Goal: Task Accomplishment & Management: Complete application form

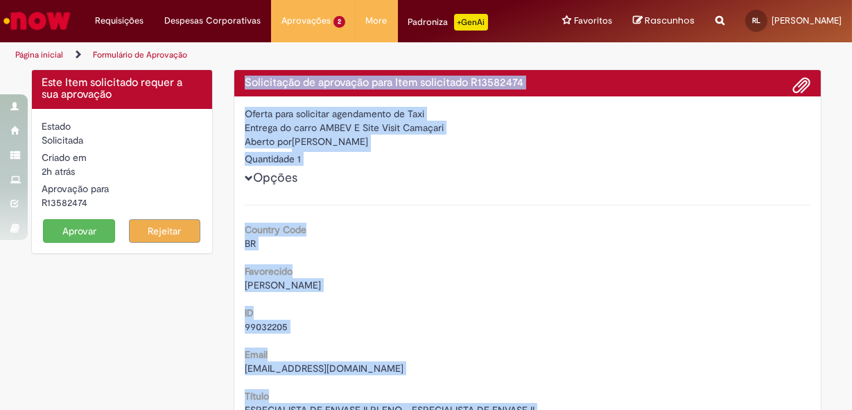
click at [79, 231] on button "Aprovar" at bounding box center [79, 231] width 72 height 24
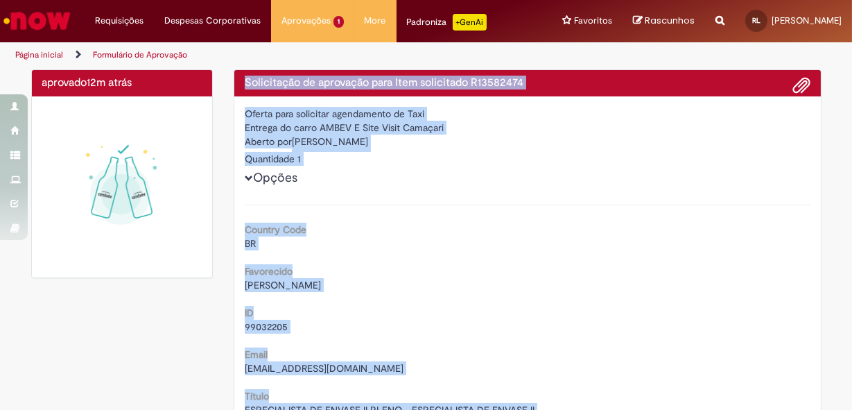
click at [327, 125] on div "Entrega do carro AMBEV E Site Visit Camaçari" at bounding box center [528, 128] width 566 height 14
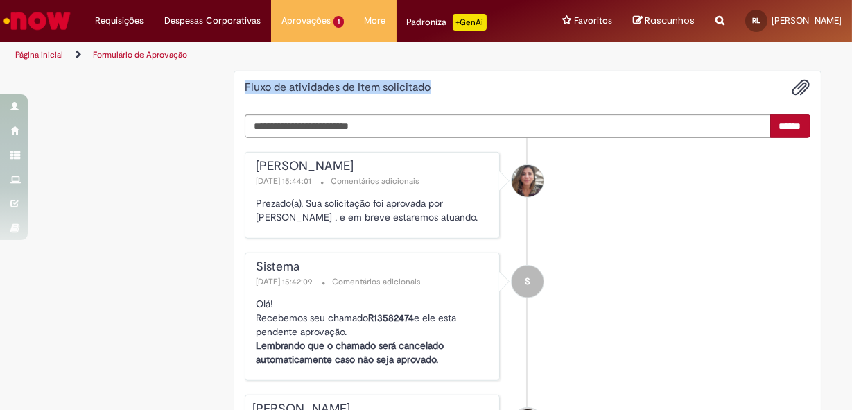
scroll to position [1782, 0]
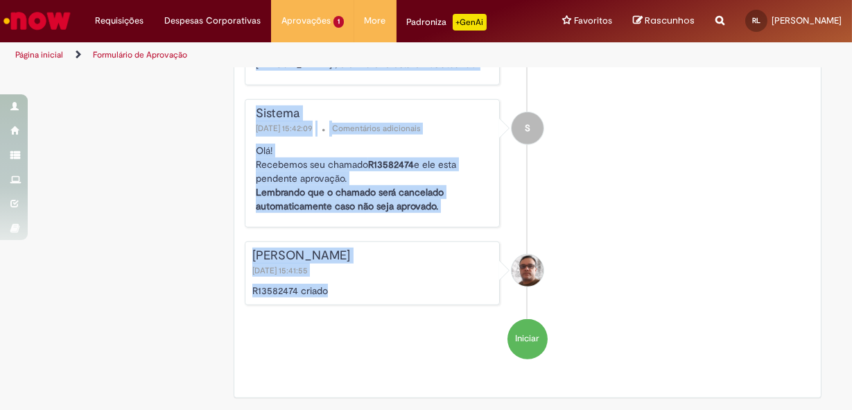
drag, startPoint x: 241, startPoint y: 82, endPoint x: 332, endPoint y: 290, distance: 226.3
copy div "Solicitação de aprovação para Item solicitado R13582474 Oferta para solicitar a…"
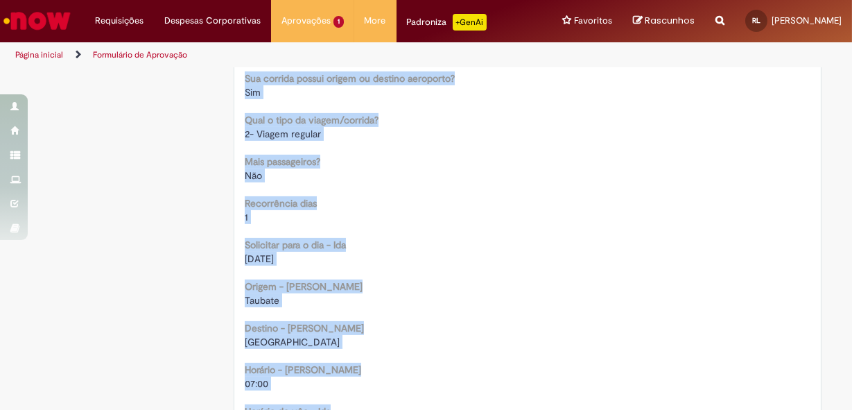
scroll to position [838, 0]
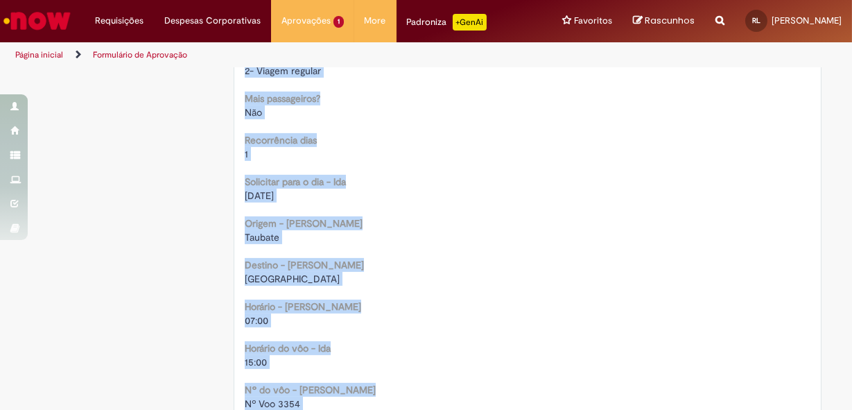
drag, startPoint x: 254, startPoint y: 220, endPoint x: 311, endPoint y: 170, distance: 76.1
click at [255, 220] on b "Origem - [PERSON_NAME]" at bounding box center [304, 223] width 118 height 12
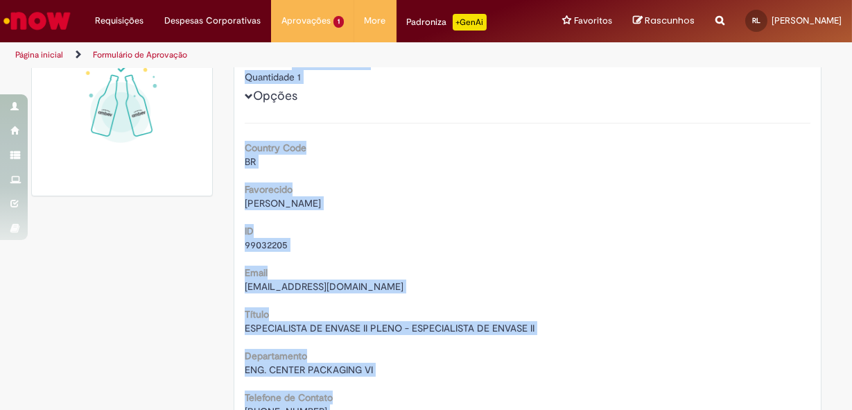
scroll to position [0, 0]
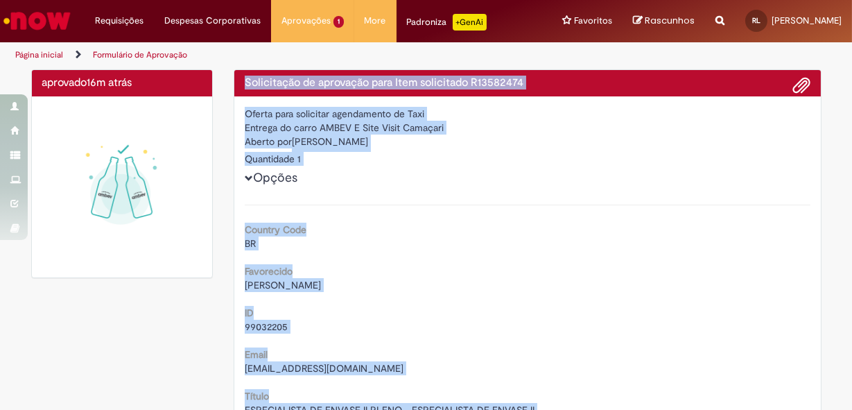
click at [476, 75] on div "Solicitação de aprovação para Item solicitado R13582474" at bounding box center [527, 83] width 586 height 27
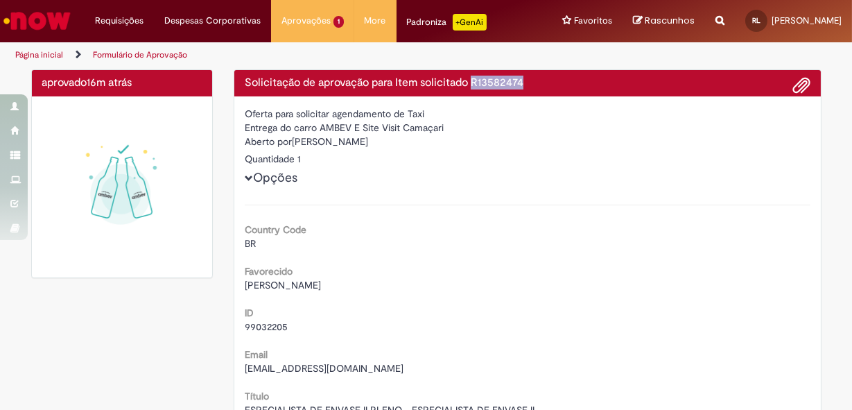
drag, startPoint x: 470, startPoint y: 79, endPoint x: 534, endPoint y: 80, distance: 63.8
click at [534, 80] on h4 "Solicitação de aprovação para Item solicitado R13582474" at bounding box center [528, 83] width 566 height 12
copy h4 "R13582474"
drag, startPoint x: 320, startPoint y: 196, endPoint x: 316, endPoint y: 187, distance: 9.9
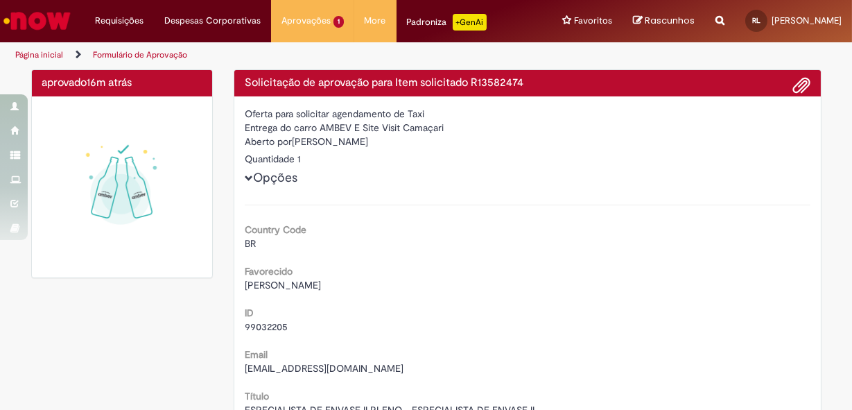
drag, startPoint x: 294, startPoint y: 141, endPoint x: 433, endPoint y: 141, distance: 139.3
click at [433, 141] on div "Aberto por Paulo Eduardo Miranda Menezes" at bounding box center [528, 142] width 566 height 17
drag, startPoint x: 433, startPoint y: 141, endPoint x: 303, endPoint y: 144, distance: 130.4
click at [318, 147] on div "Aberto por Paulo Eduardo Miranda Menezes" at bounding box center [528, 142] width 566 height 17
drag, startPoint x: 290, startPoint y: 143, endPoint x: 439, endPoint y: 143, distance: 149.0
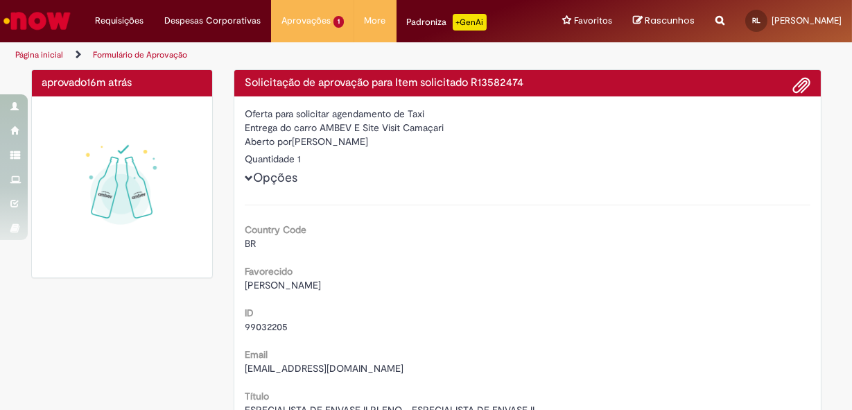
click at [439, 143] on div "Aberto por Paulo Eduardo Miranda Menezes" at bounding box center [528, 142] width 566 height 17
copy div "Paulo Eduardo Miranda Menezes"
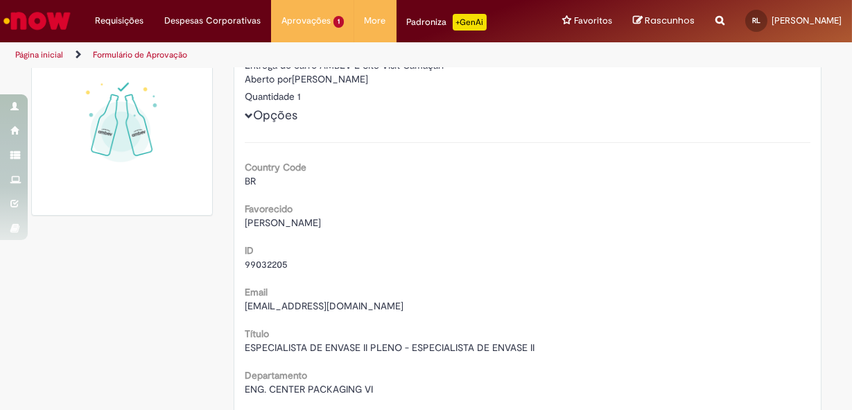
scroll to position [125, 0]
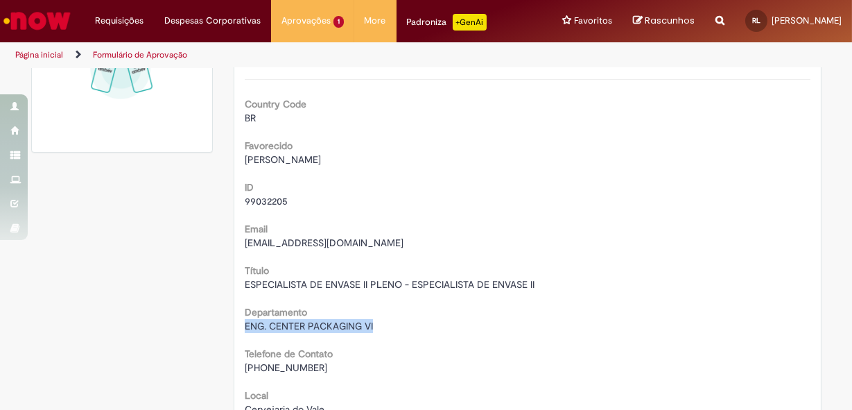
drag, startPoint x: 239, startPoint y: 328, endPoint x: 371, endPoint y: 328, distance: 131.7
click at [371, 328] on div "ENG. CENTER PACKAGING VI" at bounding box center [528, 326] width 566 height 14
copy span "ENG. CENTER PACKAGING VI"
click at [336, 218] on div "Email cgpemm@ambev.com.br" at bounding box center [528, 233] width 566 height 31
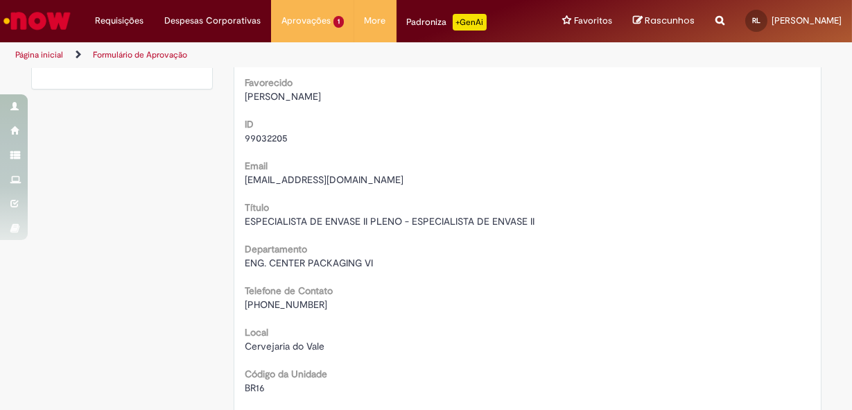
drag, startPoint x: 263, startPoint y: 303, endPoint x: 329, endPoint y: 306, distance: 65.3
click at [329, 306] on div "+(55) 12 98176-7288" at bounding box center [528, 304] width 566 height 14
copy span "12 98176-7288"
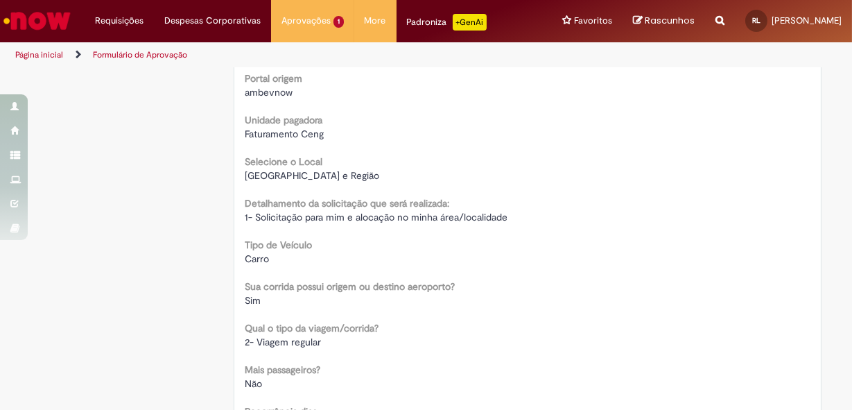
scroll to position [756, 0]
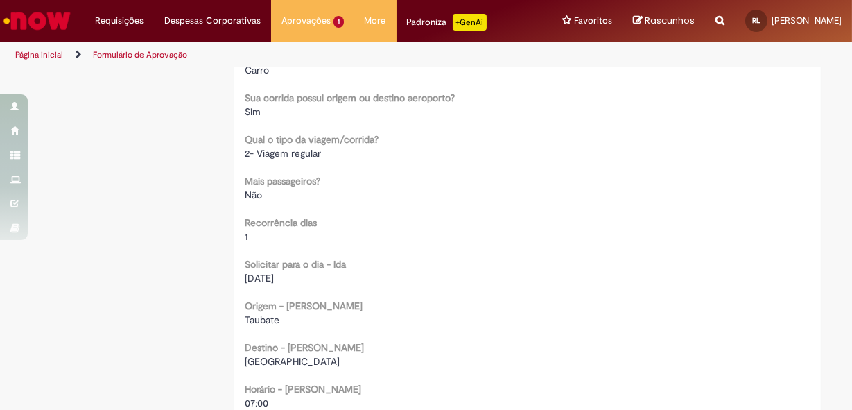
click at [290, 214] on div "Recorrência dias 1" at bounding box center [528, 227] width 566 height 31
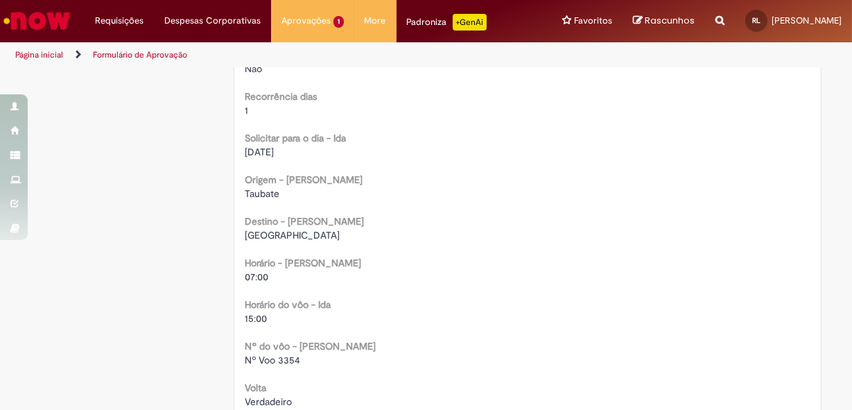
click at [263, 195] on span "Taubate" at bounding box center [262, 193] width 35 height 12
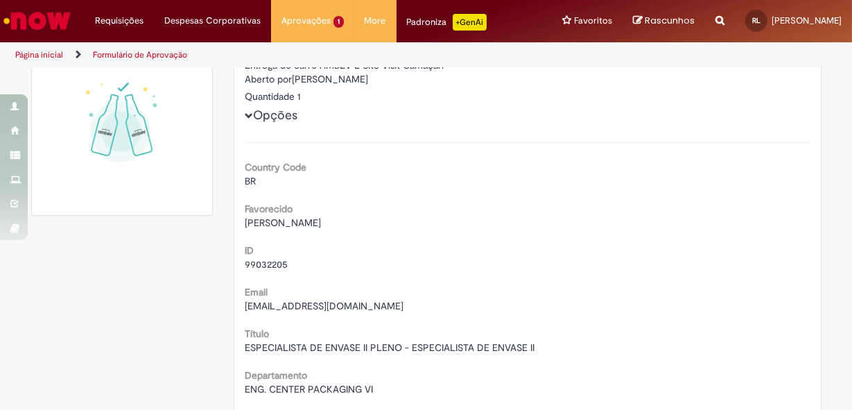
scroll to position [0, 0]
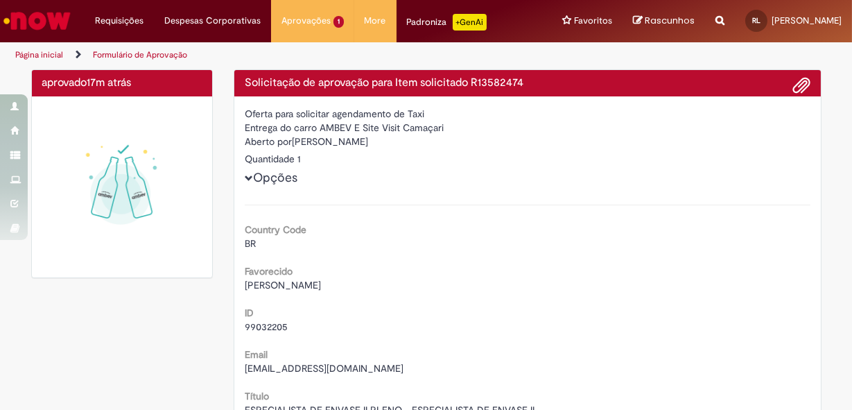
drag, startPoint x: 320, startPoint y: 173, endPoint x: 304, endPoint y: 141, distance: 35.3
drag, startPoint x: 293, startPoint y: 143, endPoint x: 412, endPoint y: 143, distance: 119.2
click at [412, 143] on div "Aberto por Paulo Eduardo Miranda Menezes" at bounding box center [528, 142] width 566 height 17
drag, startPoint x: 288, startPoint y: 140, endPoint x: 435, endPoint y: 141, distance: 146.3
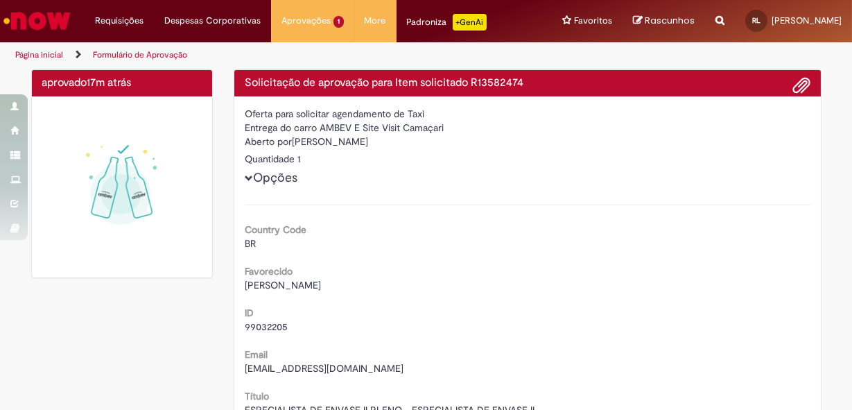
click at [435, 141] on div "Aberto por Paulo Eduardo Miranda Menezes" at bounding box center [528, 142] width 566 height 17
drag, startPoint x: 435, startPoint y: 141, endPoint x: 423, endPoint y: 143, distance: 12.0
click at [423, 143] on div "Aberto por Paulo Eduardo Miranda Menezes" at bounding box center [528, 142] width 566 height 17
drag, startPoint x: 290, startPoint y: 139, endPoint x: 429, endPoint y: 148, distance: 138.9
click at [429, 148] on div "Aberto por Paulo Eduardo Miranda Menezes" at bounding box center [528, 142] width 566 height 17
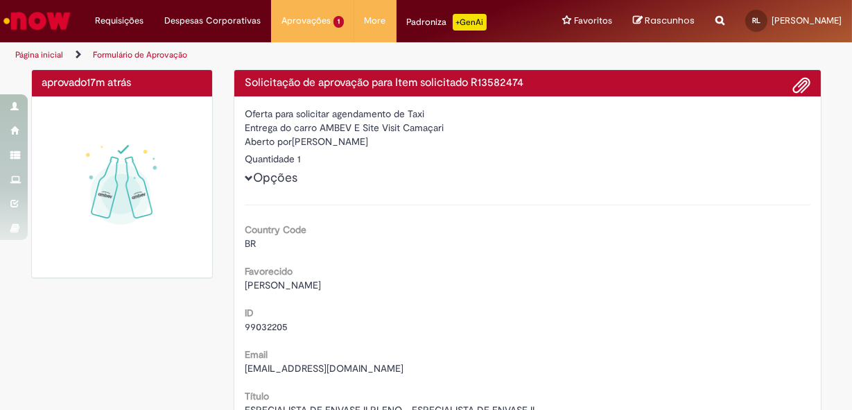
copy div "Paulo Eduardo Miranda Menezes"
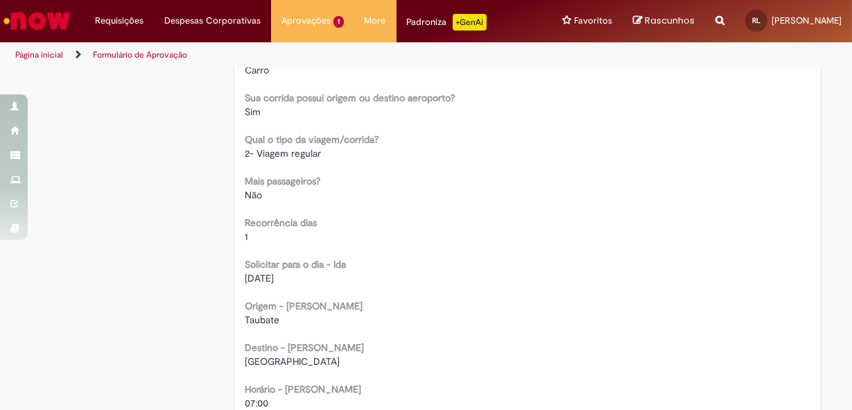
scroll to position [882, 0]
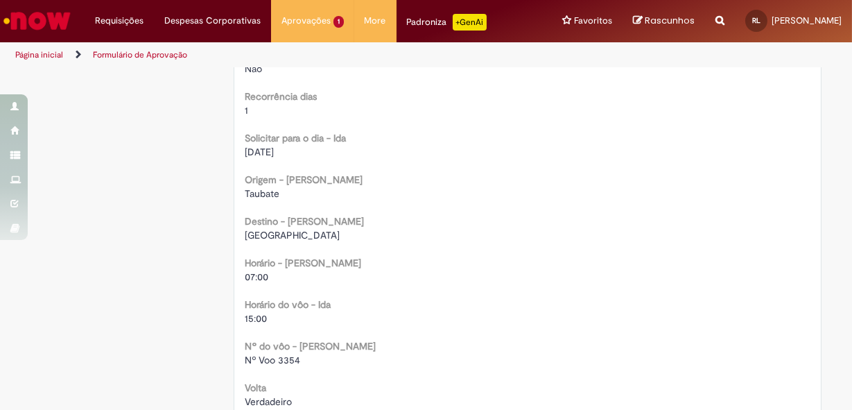
click at [255, 358] on span "Nº Voo 3354" at bounding box center [272, 360] width 55 height 12
drag, startPoint x: 241, startPoint y: 358, endPoint x: 302, endPoint y: 357, distance: 61.0
click at [302, 357] on div "Nº Voo 3354" at bounding box center [528, 360] width 566 height 14
copy span "Nº Voo 3354"
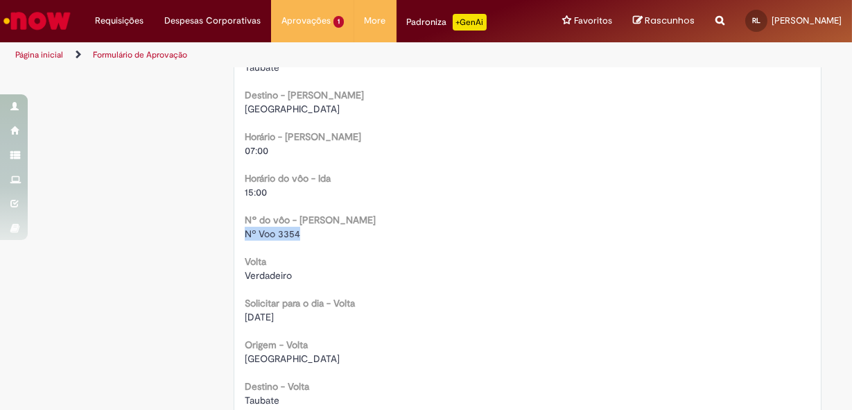
scroll to position [1071, 0]
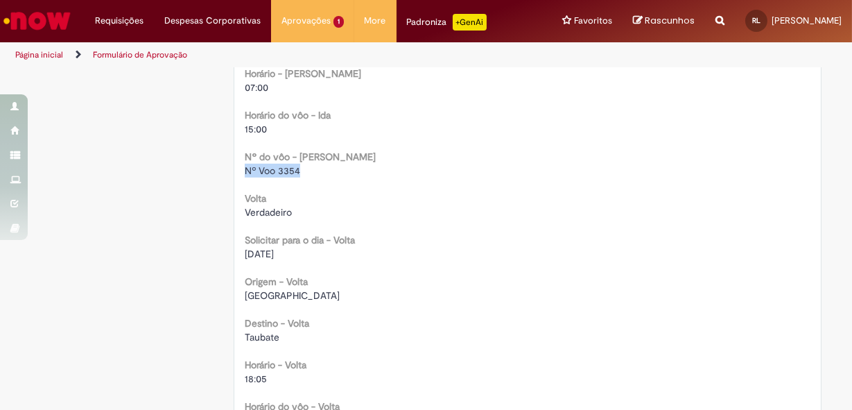
drag, startPoint x: 293, startPoint y: 292, endPoint x: 301, endPoint y: 286, distance: 9.9
click at [293, 291] on span "Aeroporto de Guarulhos" at bounding box center [292, 295] width 95 height 12
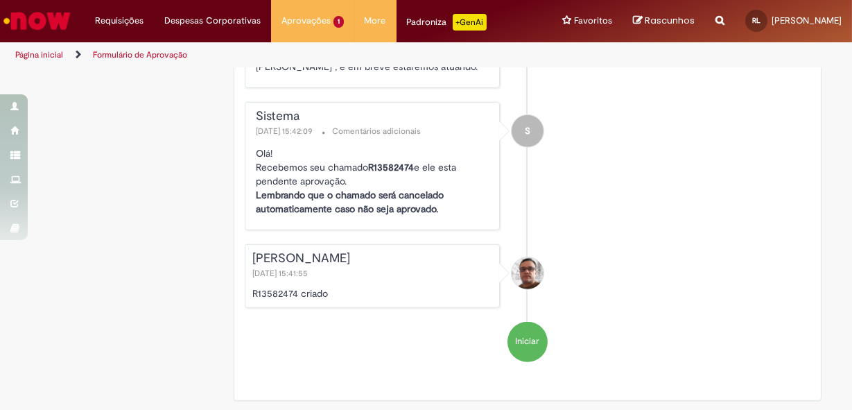
scroll to position [1782, 0]
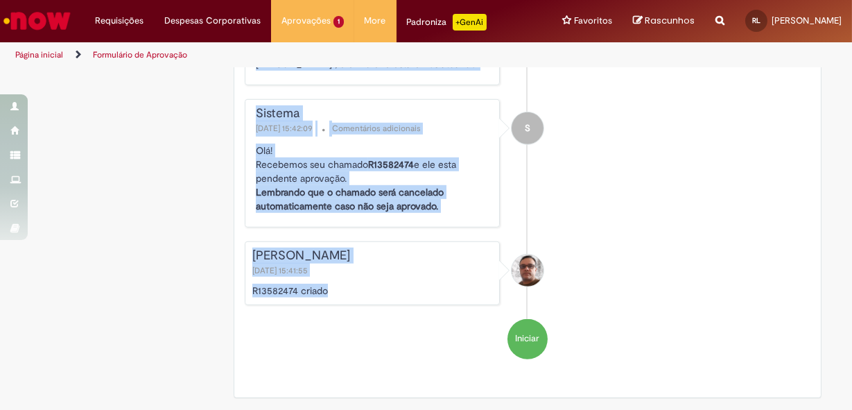
drag, startPoint x: 241, startPoint y: 80, endPoint x: 327, endPoint y: 293, distance: 229.3
drag, startPoint x: 327, startPoint y: 293, endPoint x: 307, endPoint y: 264, distance: 34.4
copy div "Solicitação de aprovação para Item solicitado R13582474 Oferta para solicitar a…"
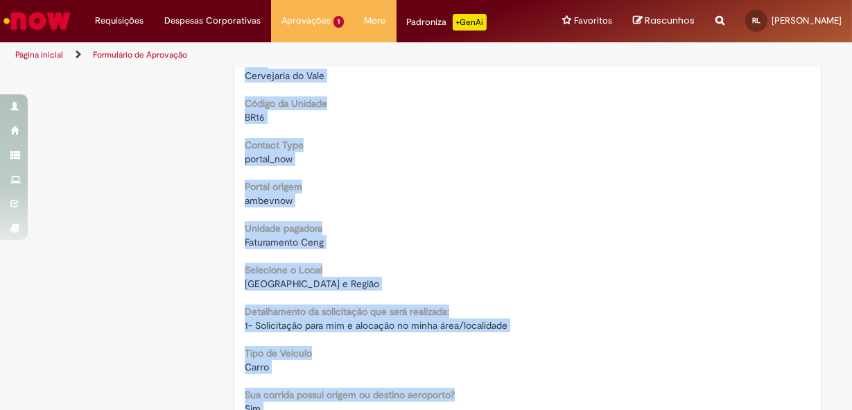
scroll to position [144, 0]
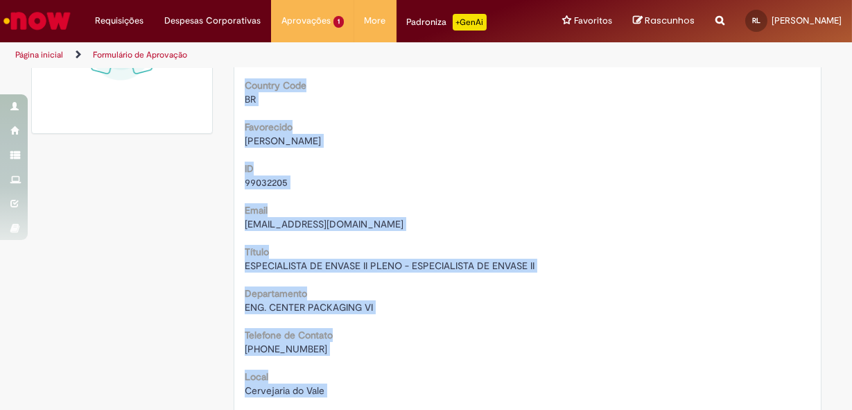
click at [352, 166] on div "ID 99032205" at bounding box center [528, 173] width 566 height 31
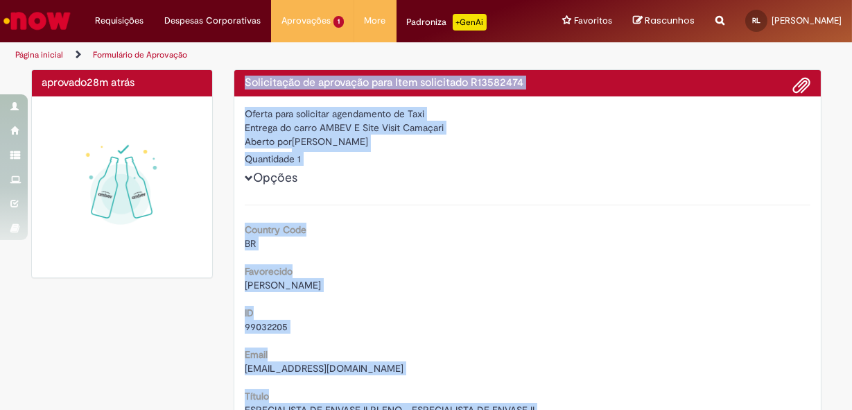
click at [363, 122] on div "Entrega do carro AMBEV E Site Visit Camaçari" at bounding box center [528, 128] width 566 height 14
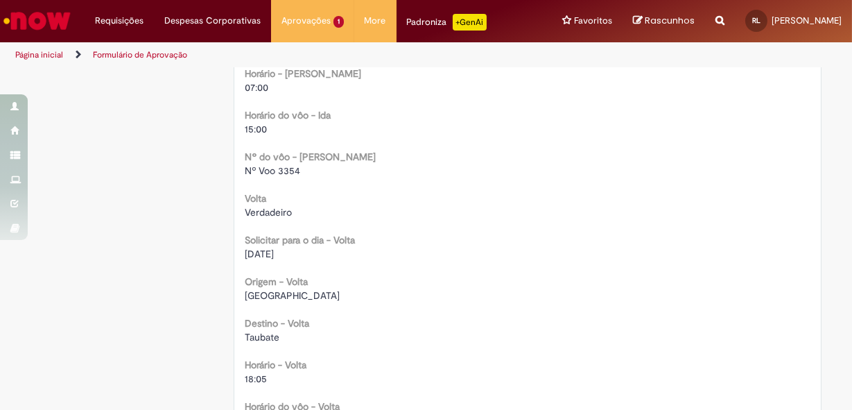
scroll to position [1134, 0]
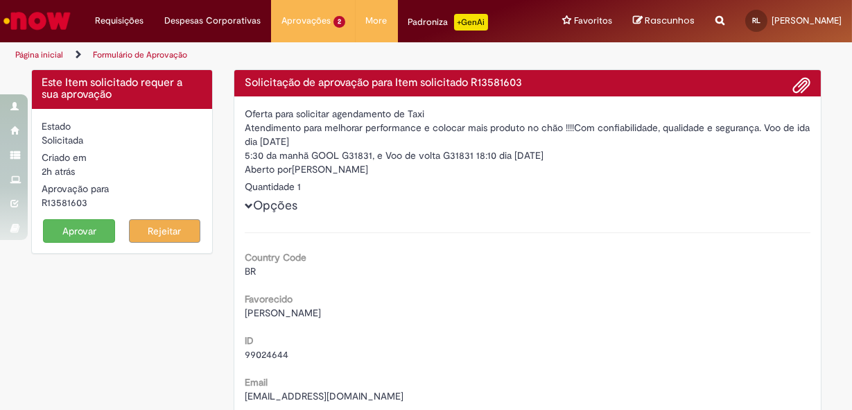
click at [76, 229] on button "Aprovar" at bounding box center [79, 231] width 72 height 24
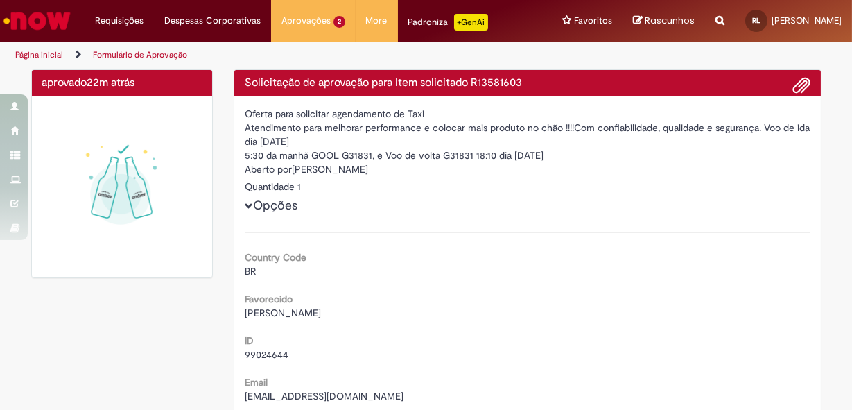
drag, startPoint x: 360, startPoint y: 159, endPoint x: 336, endPoint y: 151, distance: 25.4
click at [360, 159] on div "5:30 da manhã GOOL G31831, e Voo de volta G31831 18:10 dia [DATE]" at bounding box center [528, 155] width 566 height 14
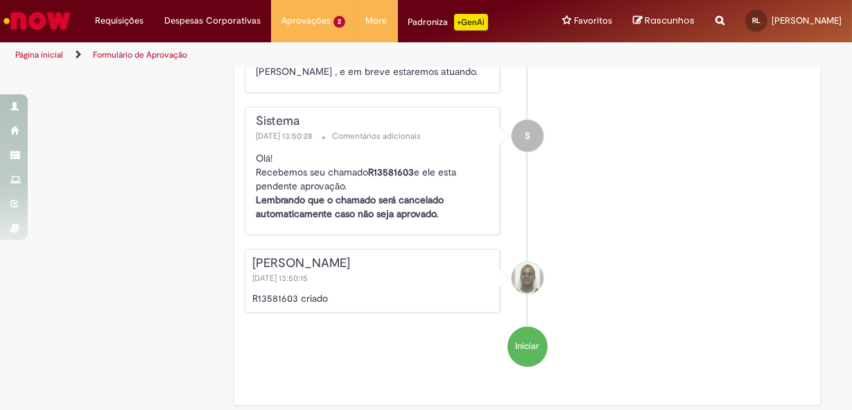
scroll to position [1838, 0]
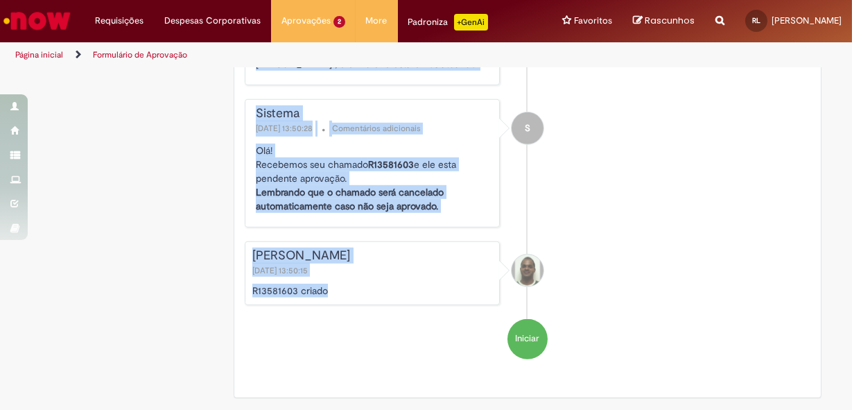
drag, startPoint x: 239, startPoint y: 77, endPoint x: 326, endPoint y: 292, distance: 231.7
drag, startPoint x: 326, startPoint y: 292, endPoint x: 304, endPoint y: 191, distance: 102.9
copy div "Loremipsumd si ametconse adip Elit seddoeiusm T84049429 Incidi utla etdolorem a…"
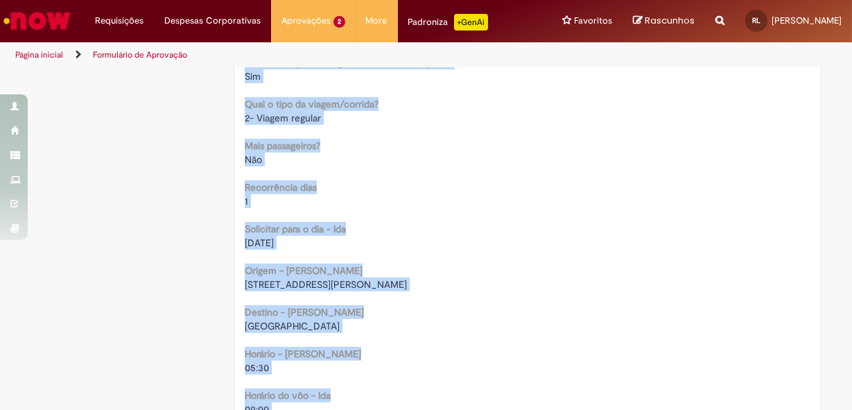
scroll to position [882, 0]
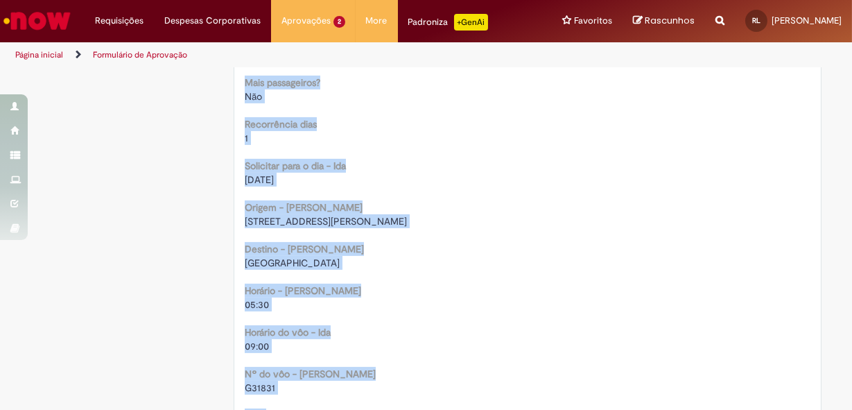
click at [302, 256] on span "[GEOGRAPHIC_DATA]" at bounding box center [292, 262] width 95 height 12
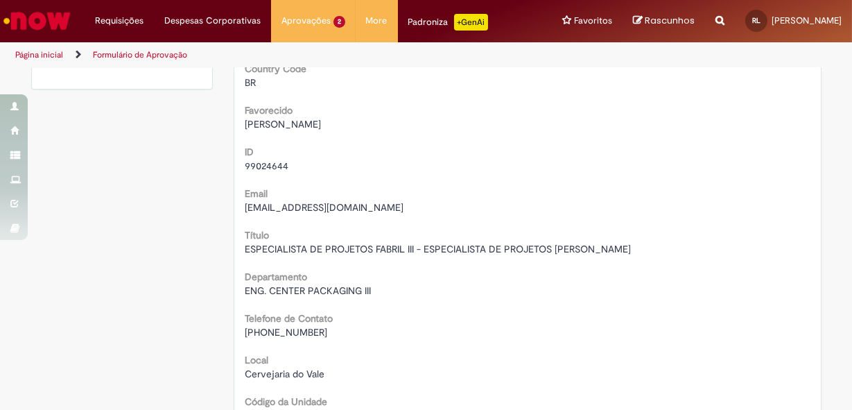
scroll to position [62, 0]
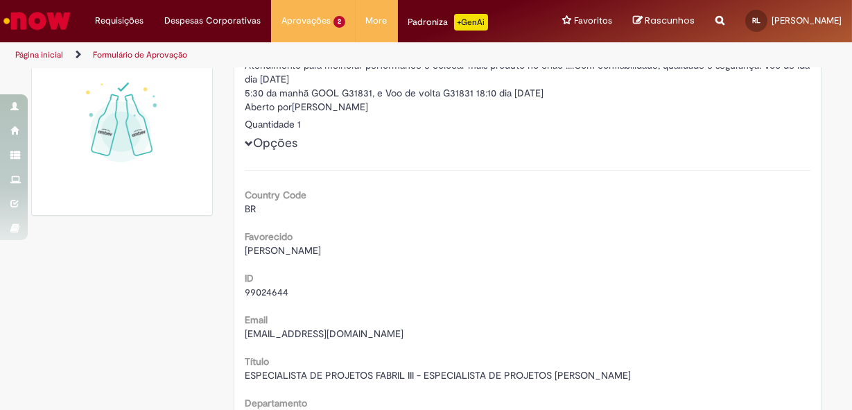
drag, startPoint x: 240, startPoint y: 250, endPoint x: 354, endPoint y: 248, distance: 113.7
click at [354, 248] on div "[PERSON_NAME]" at bounding box center [528, 250] width 566 height 14
copy span "[PERSON_NAME]"
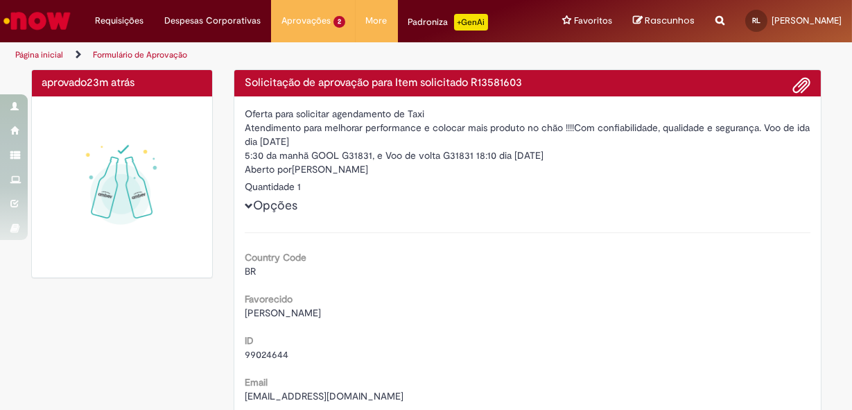
click at [470, 80] on h4 "Solicitação de aprovação para Item solicitado R13581603" at bounding box center [528, 83] width 566 height 12
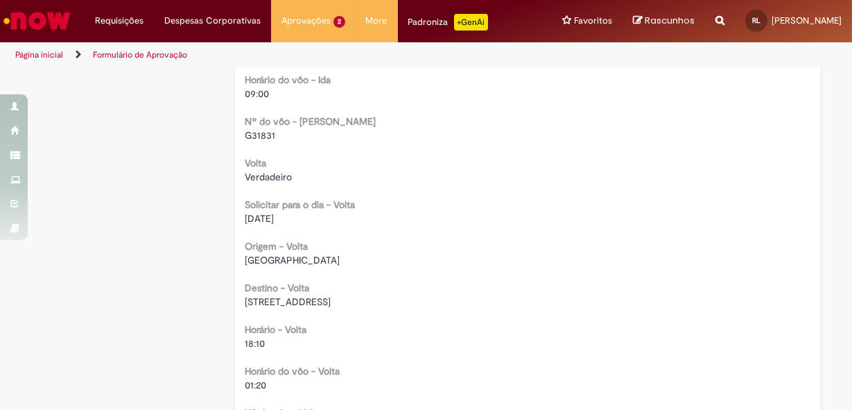
scroll to position [1323, 0]
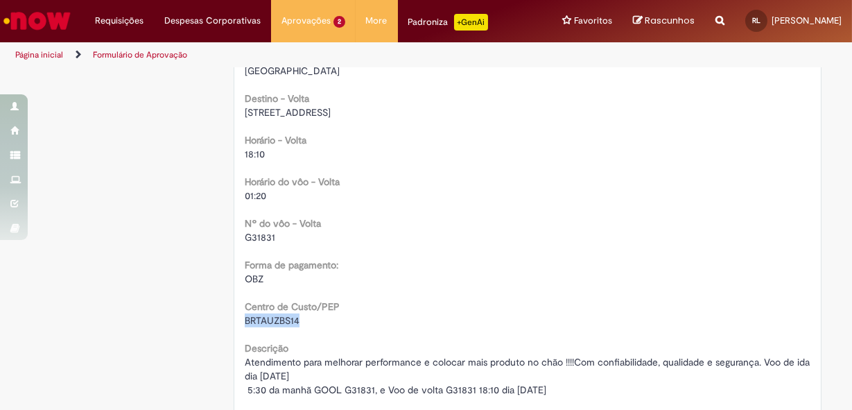
drag, startPoint x: 239, startPoint y: 322, endPoint x: 297, endPoint y: 322, distance: 58.2
click at [297, 322] on div "BRTAUZBS14" at bounding box center [528, 320] width 566 height 14
copy span "BRTAUZBS14"
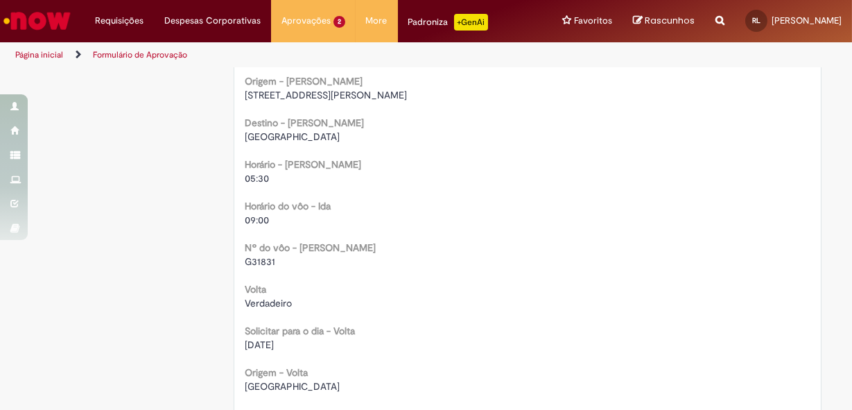
scroll to position [882, 0]
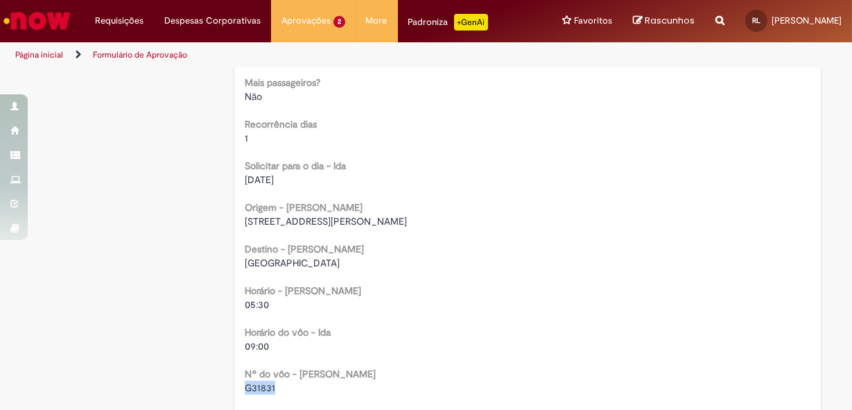
drag, startPoint x: 242, startPoint y: 386, endPoint x: 271, endPoint y: 388, distance: 29.2
click at [271, 388] on div "G31831" at bounding box center [528, 388] width 566 height 14
copy span "G31831"
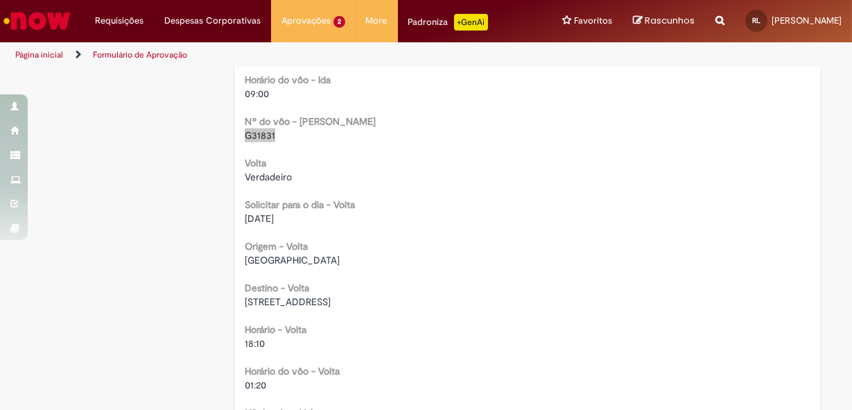
scroll to position [1197, 0]
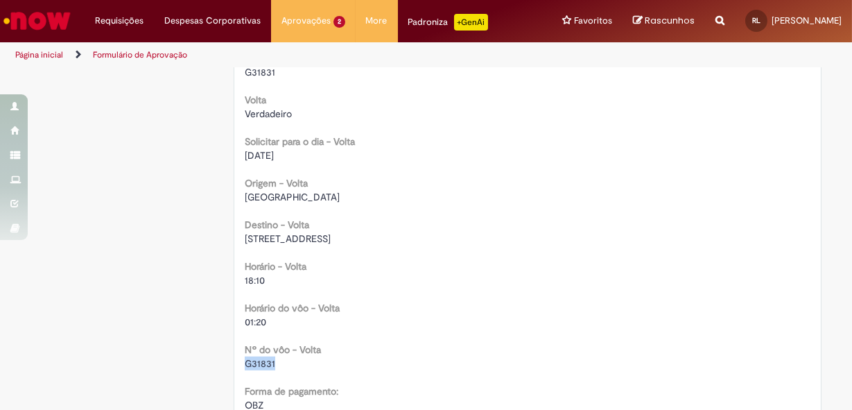
drag, startPoint x: 241, startPoint y: 364, endPoint x: 272, endPoint y: 363, distance: 31.2
click at [272, 363] on div "G31831" at bounding box center [528, 363] width 566 height 14
copy span "G31831"
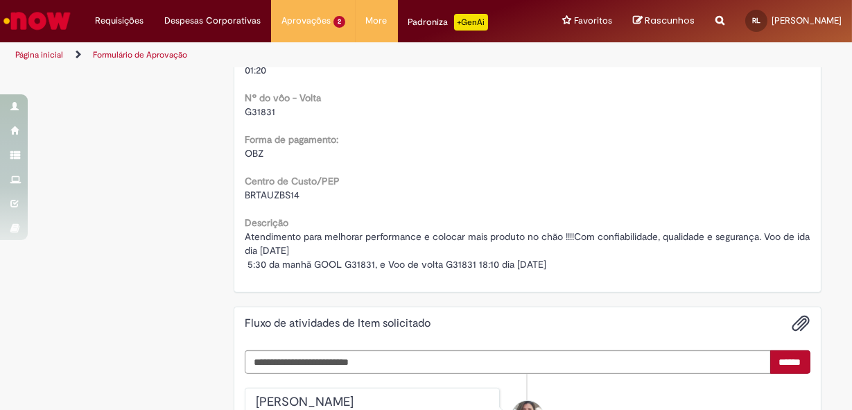
click at [316, 250] on span "Atendimento para melhorar performance e colocar mais produto no chão !!!!Com co…" at bounding box center [529, 250] width 568 height 40
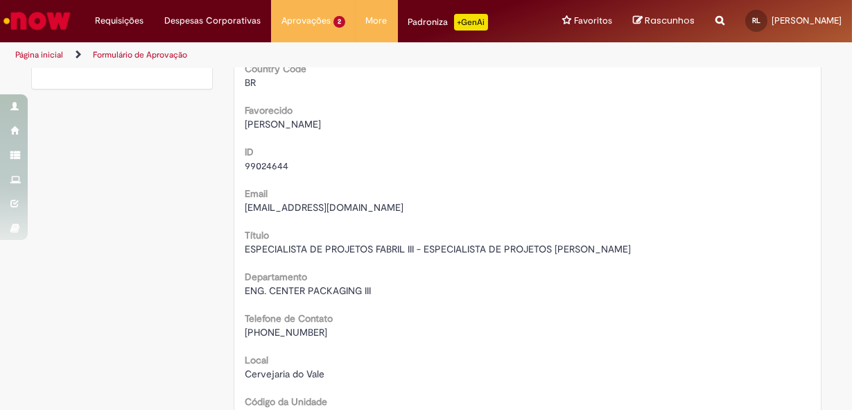
scroll to position [0, 0]
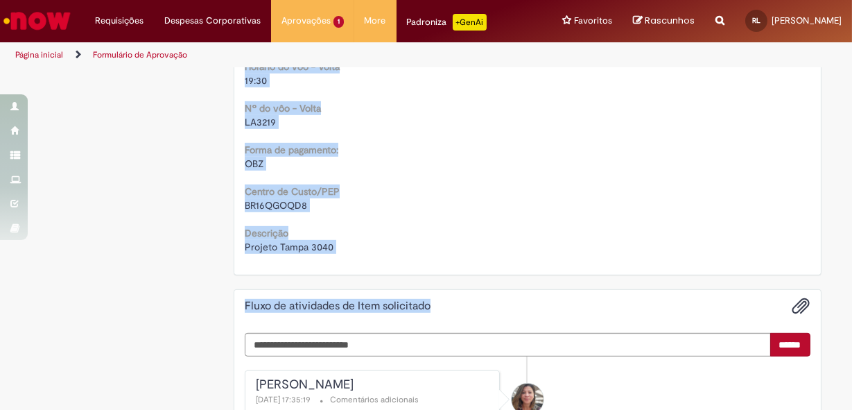
scroll to position [1586, 0]
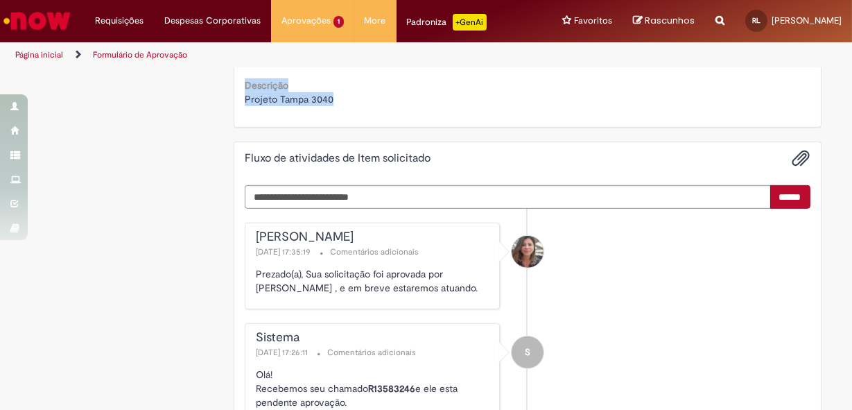
drag, startPoint x: 241, startPoint y: 82, endPoint x: 374, endPoint y: 90, distance: 133.4
copy div "Solicitação de aprovação para Item solicitado R13583246 Oferta para solicitar a…"
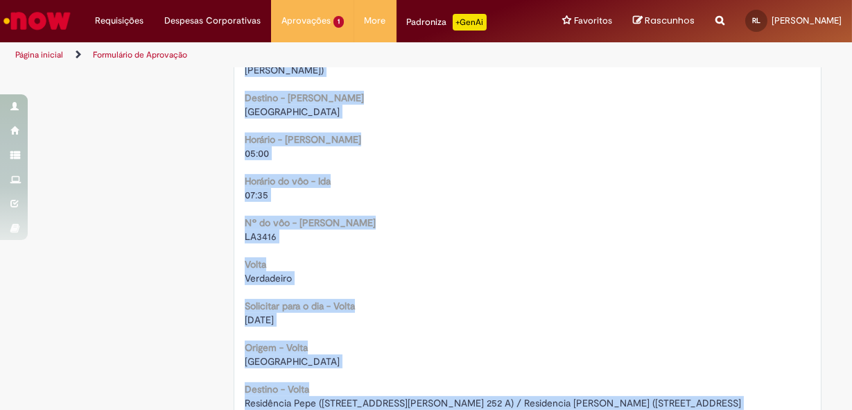
scroll to position [893, 0]
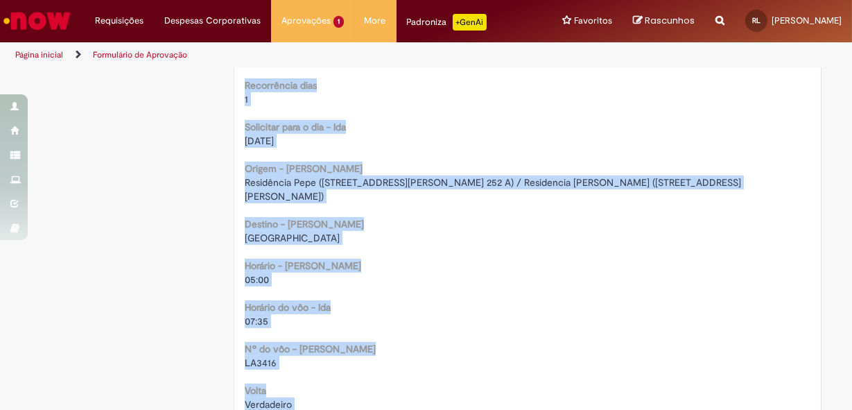
click at [428, 191] on div "Country Code BR Favorecido Oswald Augusto Faria ID 99085475 Email oswald.faria@…" at bounding box center [528, 56] width 566 height 1488
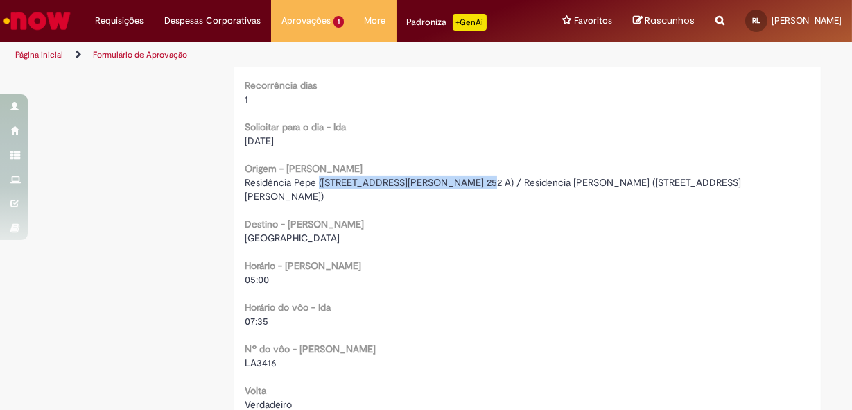
drag, startPoint x: 313, startPoint y: 181, endPoint x: 449, endPoint y: 180, distance: 135.9
click at [449, 180] on span "Residência Pepe (Rua Duilio Panceira, 101 - Ap. 252 A) / Residencia Oswald (Rua…" at bounding box center [493, 189] width 496 height 26
click at [318, 181] on span "Residência Pepe (Rua Duilio Panceira, 101 - Ap. 252 A) / Residencia Oswald (Rua…" at bounding box center [493, 189] width 496 height 26
drag, startPoint x: 322, startPoint y: 182, endPoint x: 464, endPoint y: 184, distance: 142.1
click at [464, 184] on span "Residência Pepe (Rua Duilio Panceira, 101 - Ap. 252 A) / Residencia Oswald (Rua…" at bounding box center [493, 189] width 496 height 26
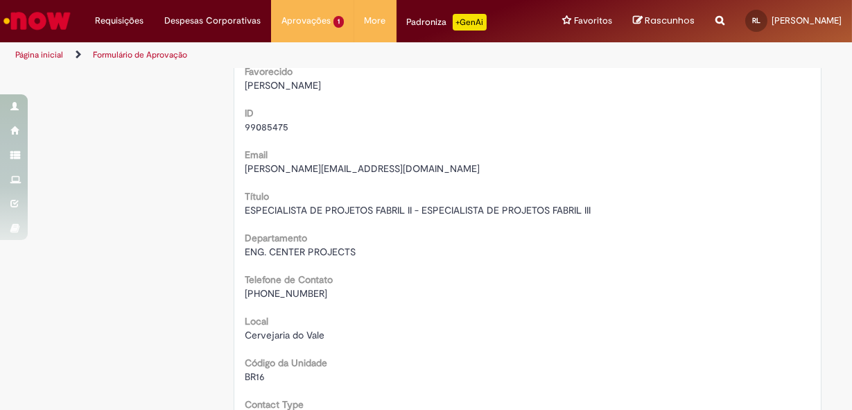
scroll to position [0, 0]
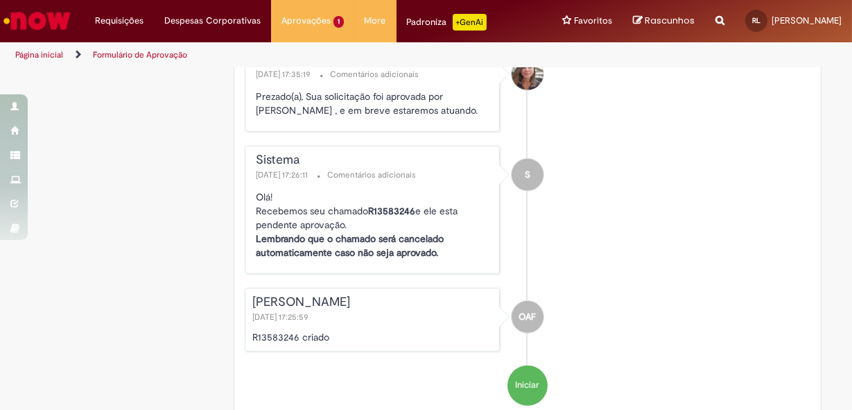
scroll to position [1771, 0]
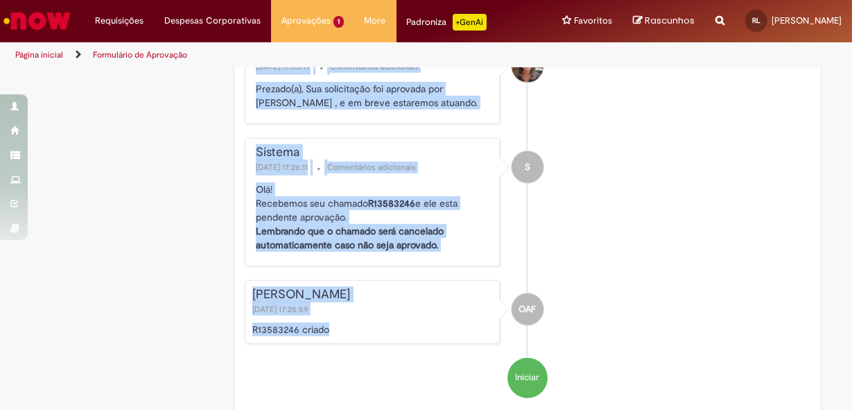
drag, startPoint x: 240, startPoint y: 86, endPoint x: 330, endPoint y: 304, distance: 236.2
copy div "Solicitação de aprovação para Item solicitado R13583246 Oferta para solicitar a…"
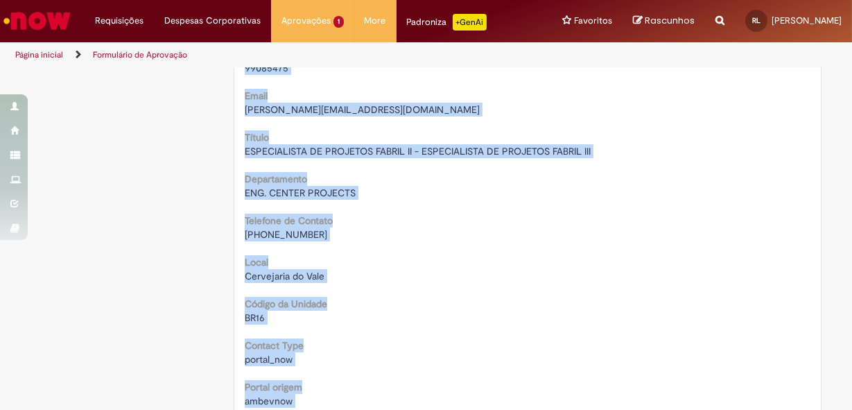
scroll to position [0, 0]
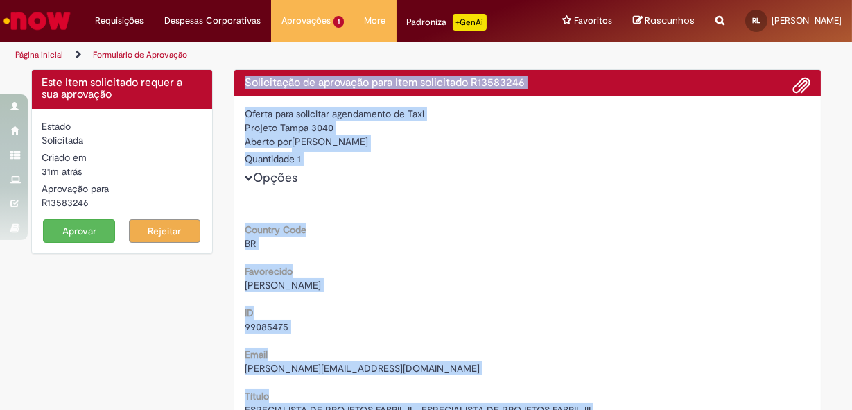
click at [71, 232] on button "Aprovar" at bounding box center [79, 231] width 72 height 24
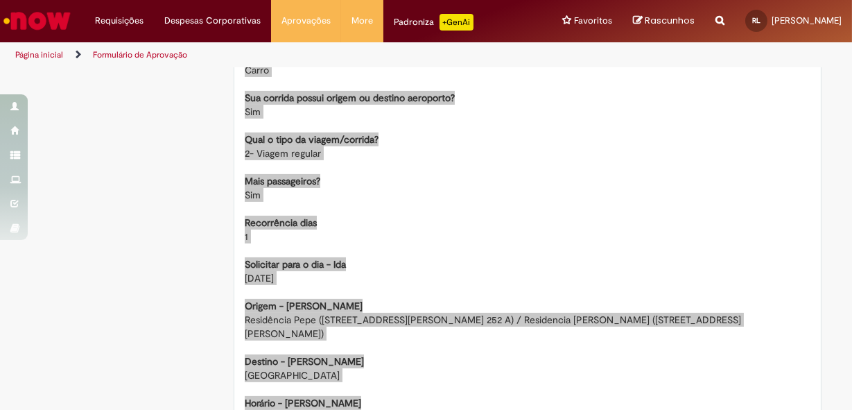
scroll to position [819, 0]
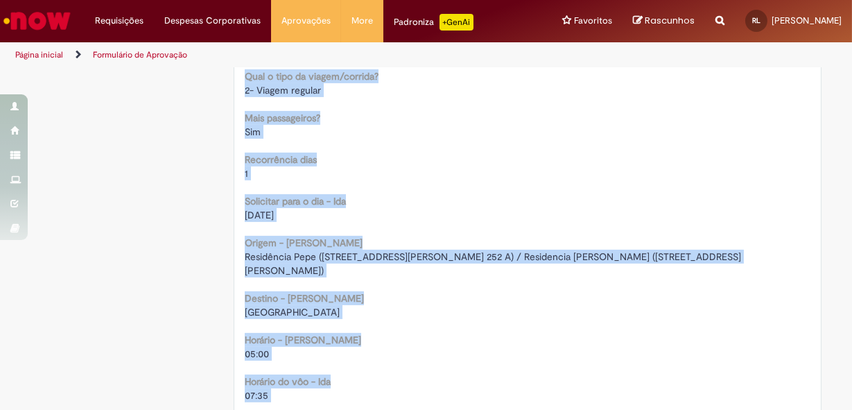
click at [329, 153] on div "Recorrência dias 1" at bounding box center [528, 164] width 566 height 31
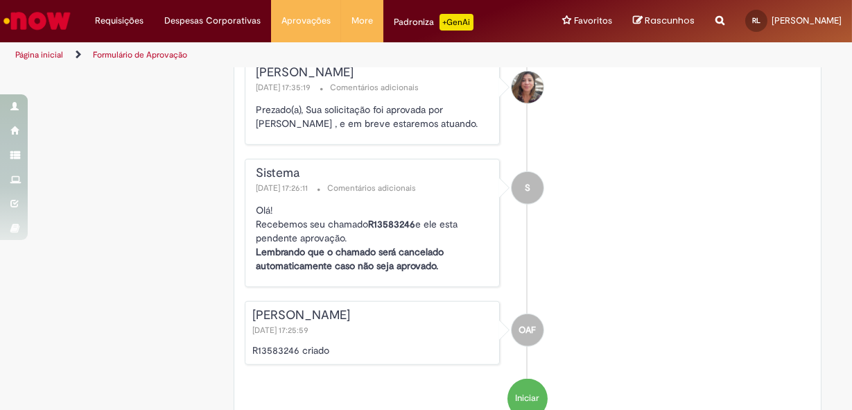
scroll to position [1782, 0]
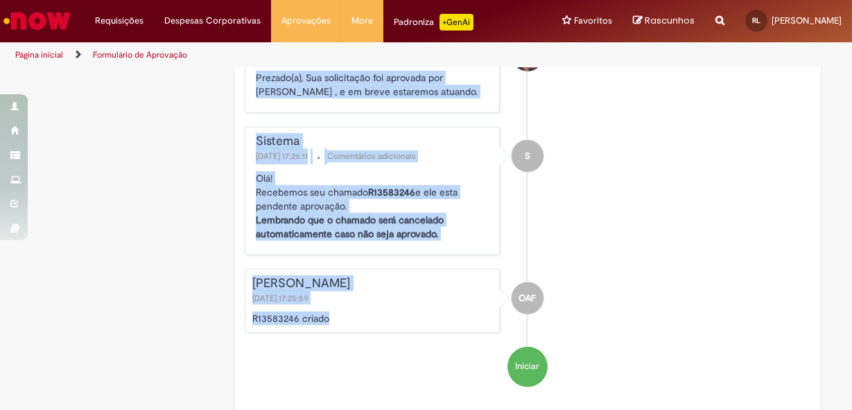
drag, startPoint x: 239, startPoint y: 78, endPoint x: 328, endPoint y: 290, distance: 230.6
drag, startPoint x: 328, startPoint y: 290, endPoint x: 285, endPoint y: 200, distance: 99.8
copy div "Solicitação de aprovação para Item solicitado R13583246 Oferta para solicitar a…"
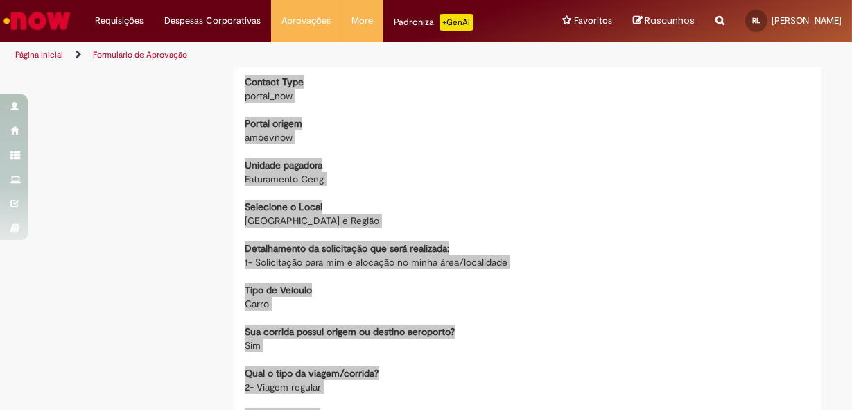
scroll to position [144, 0]
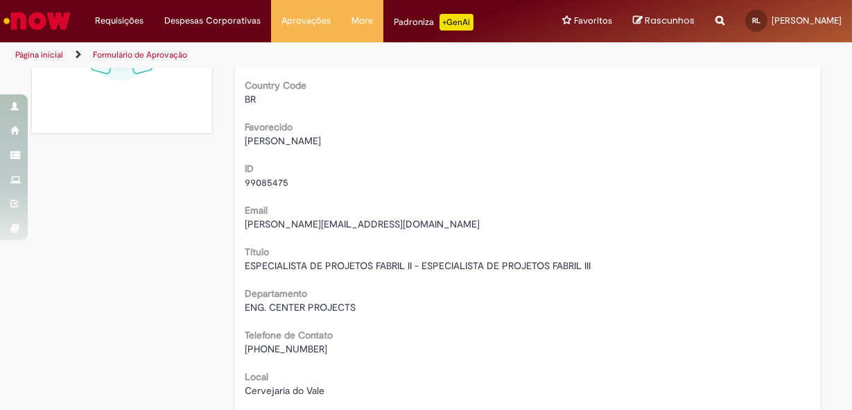
scroll to position [0, 0]
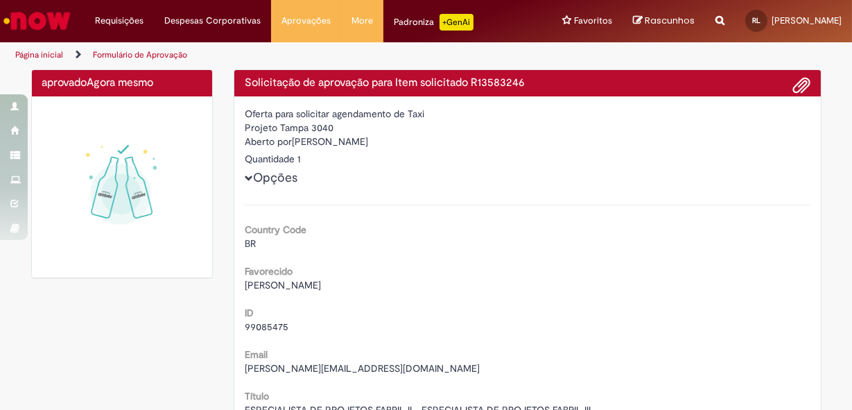
drag, startPoint x: 290, startPoint y: 143, endPoint x: 385, endPoint y: 146, distance: 95.0
click at [385, 146] on div "Aberto por Oswald Augusto Faria" at bounding box center [528, 142] width 566 height 17
copy div "Oswald Augusto Faria"
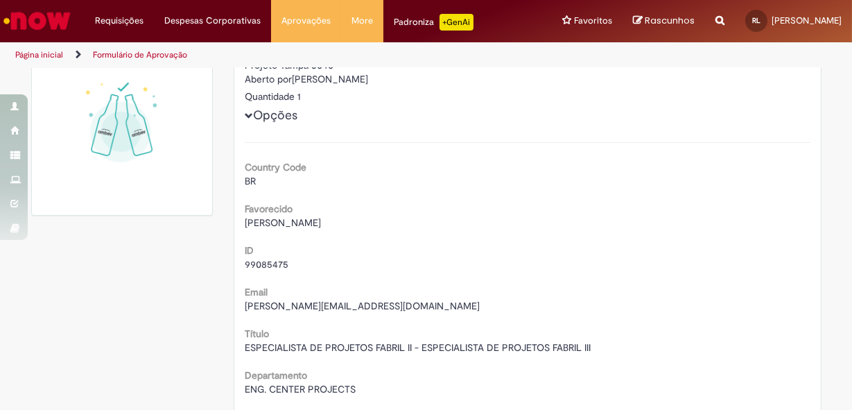
scroll to position [125, 0]
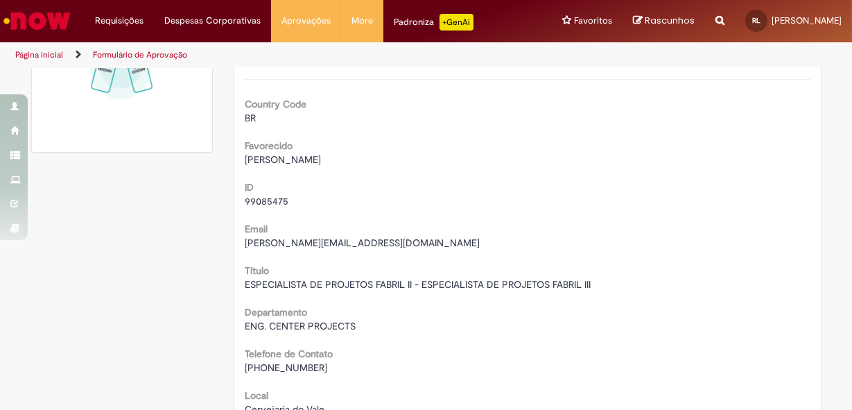
drag, startPoint x: 295, startPoint y: 298, endPoint x: 303, endPoint y: 361, distance: 63.5
drag, startPoint x: 238, startPoint y: 329, endPoint x: 352, endPoint y: 329, distance: 113.7
copy span "ENG. CENTER PROJECTS"
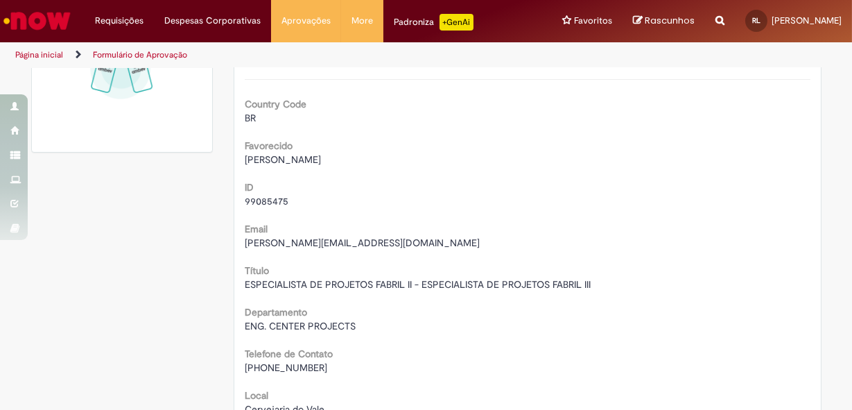
click at [326, 202] on div "99085475" at bounding box center [528, 201] width 566 height 14
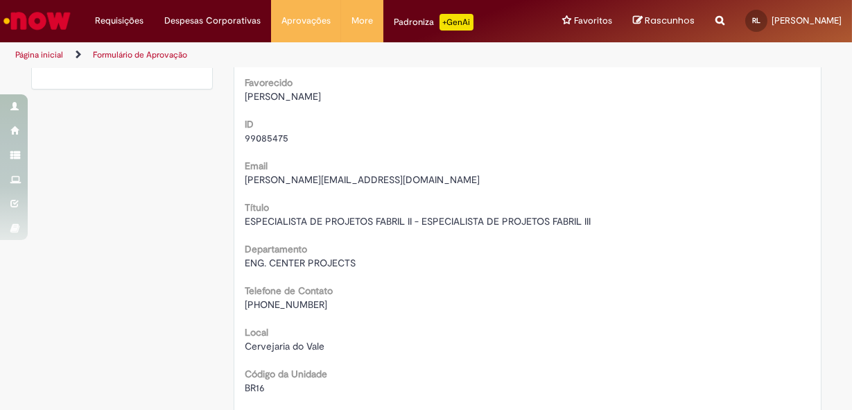
drag, startPoint x: 266, startPoint y: 99, endPoint x: 336, endPoint y: 99, distance: 70.0
copy span "Oswald Augusto Faria"
click at [318, 205] on div "Título ESPECIALISTA DE PROJETOS FABRIL II - ESPECIALISTA DE PROJETOS FABRIL III" at bounding box center [528, 212] width 566 height 31
drag, startPoint x: 266, startPoint y: 305, endPoint x: 328, endPoint y: 308, distance: 61.8
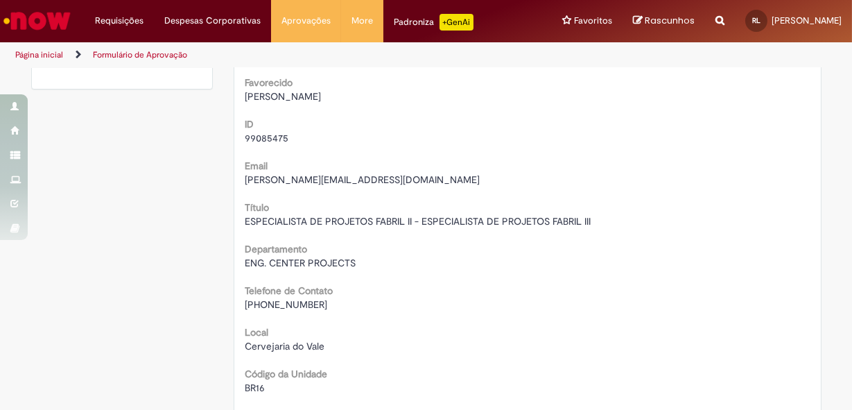
click at [328, 308] on div "+(55) 12 98124-0506" at bounding box center [528, 304] width 566 height 14
copy span "12 98124-0506"
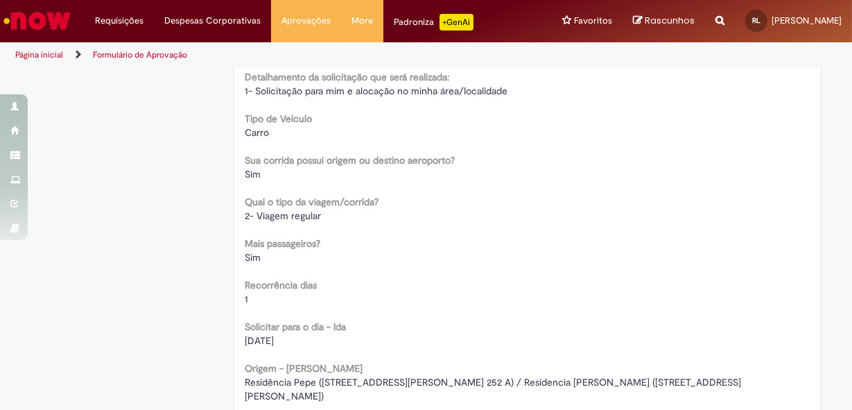
scroll to position [756, 0]
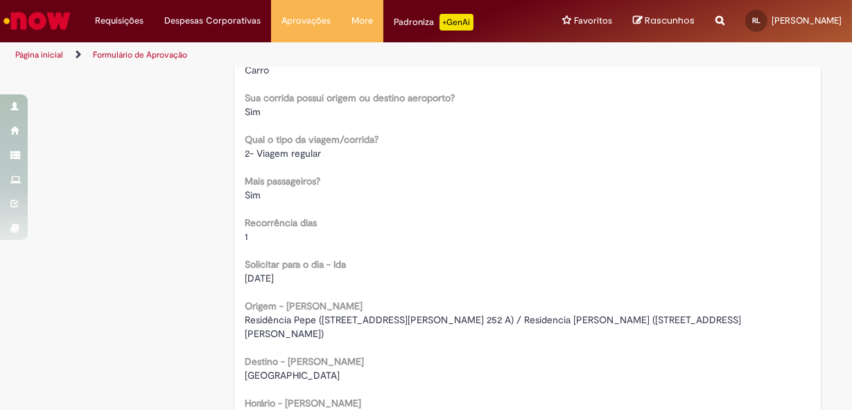
drag, startPoint x: 236, startPoint y: 317, endPoint x: 786, endPoint y: 320, distance: 550.4
click at [786, 320] on div "Oferta para solicitar agendamento de Taxi Projeto Tampa 3040 Aberto por Oswald …" at bounding box center [527, 149] width 586 height 1617
copy span "Residência Pepe (Rua Duilio Panceira, 101 - Ap. 252 A) / Residencia Oswald (Rua…"
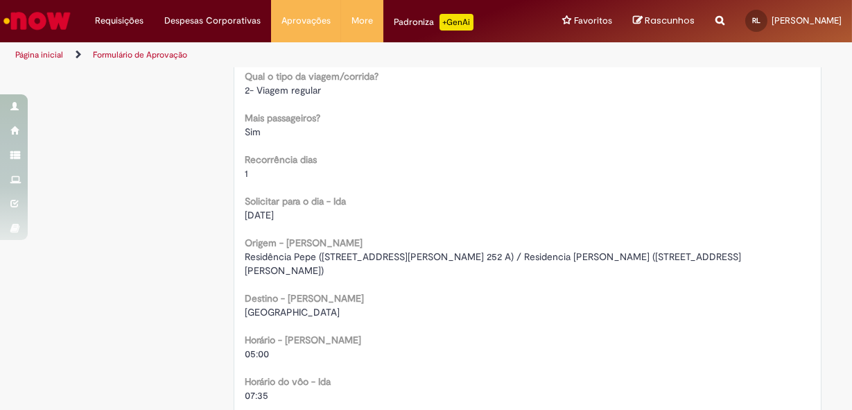
scroll to position [882, 0]
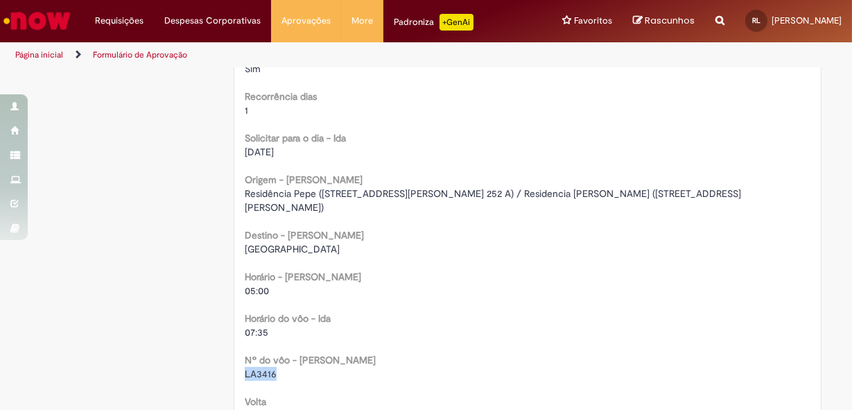
drag, startPoint x: 275, startPoint y: 361, endPoint x: 222, endPoint y: 361, distance: 53.4
click at [223, 361] on div "Solicitação de aprovação para Item solicitado R13583246 Oferta para solicitar a…" at bounding box center [527, 264] width 609 height 2152
copy span "LA3416"
click at [313, 243] on span "Aeroporto Guarulhos - Terminal 2" at bounding box center [292, 249] width 95 height 12
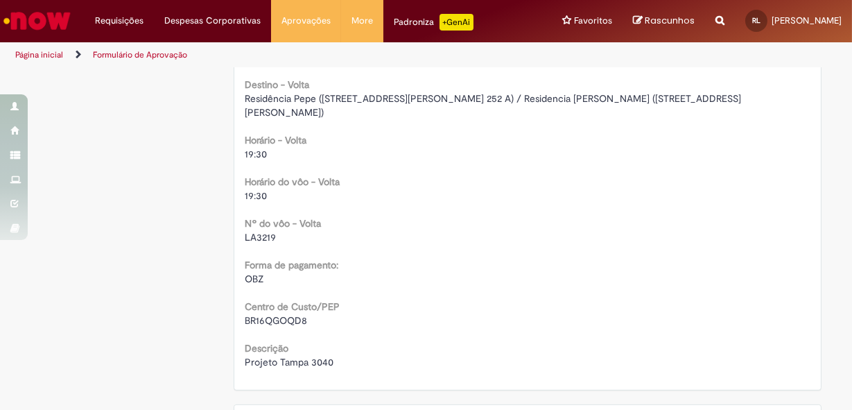
scroll to position [1386, 0]
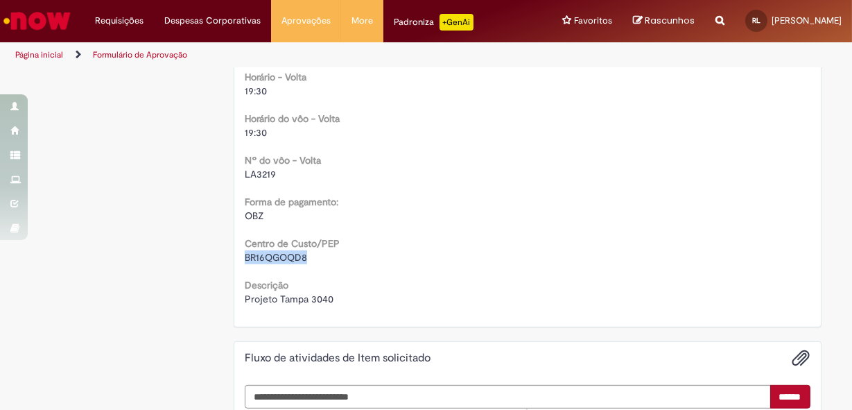
drag, startPoint x: 313, startPoint y: 229, endPoint x: 226, endPoint y: 229, distance: 86.7
copy span "BR16QGOQD8"
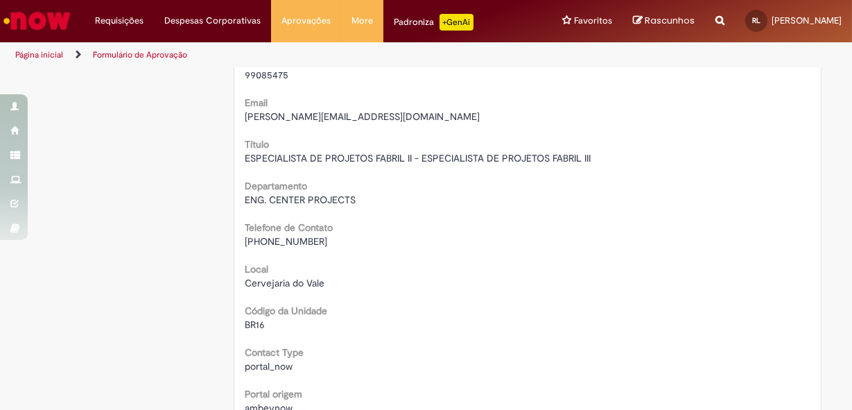
scroll to position [0, 0]
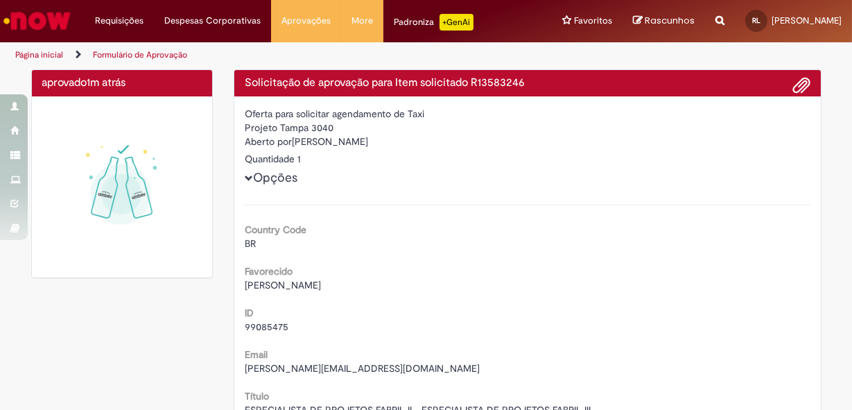
click at [377, 133] on div "Projeto Tampa 3040" at bounding box center [528, 128] width 566 height 14
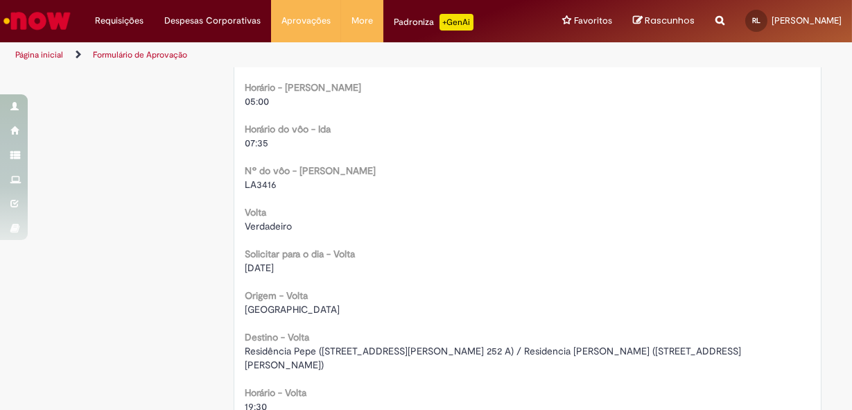
scroll to position [1134, 0]
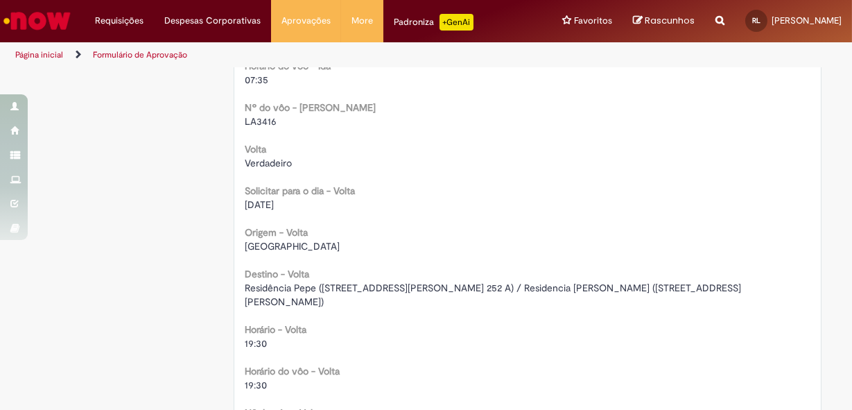
drag, startPoint x: 293, startPoint y: 316, endPoint x: 293, endPoint y: 338, distance: 21.5
click at [293, 336] on div "19:30" at bounding box center [528, 343] width 566 height 14
drag, startPoint x: 277, startPoint y: 397, endPoint x: 227, endPoint y: 393, distance: 50.1
click at [227, 393] on div "Solicitação de aprovação para Item solicitado R13583246 Oferta para solicitar a…" at bounding box center [527, 10] width 609 height 2152
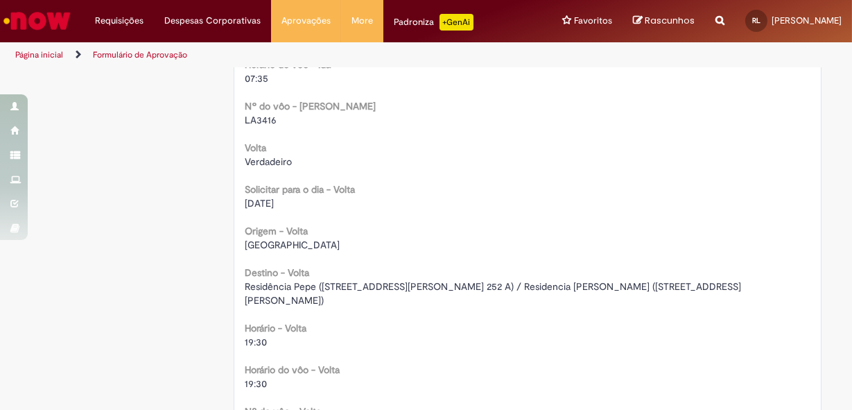
click at [311, 317] on div "Horário - Volta 19:30" at bounding box center [528, 332] width 566 height 31
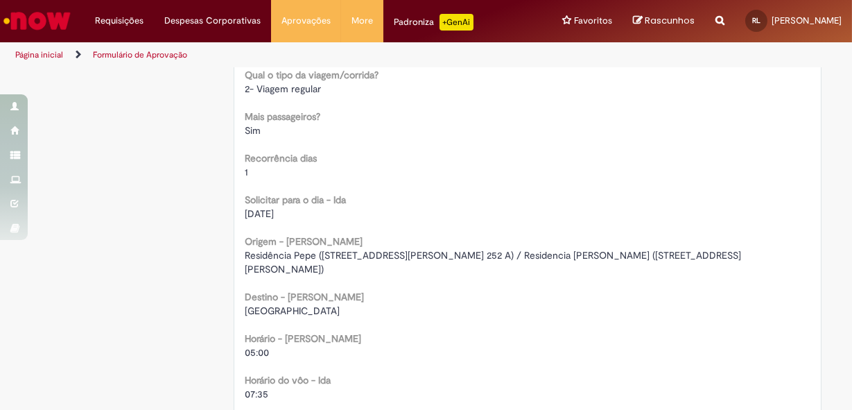
scroll to position [883, 0]
